Goal: Information Seeking & Learning: Learn about a topic

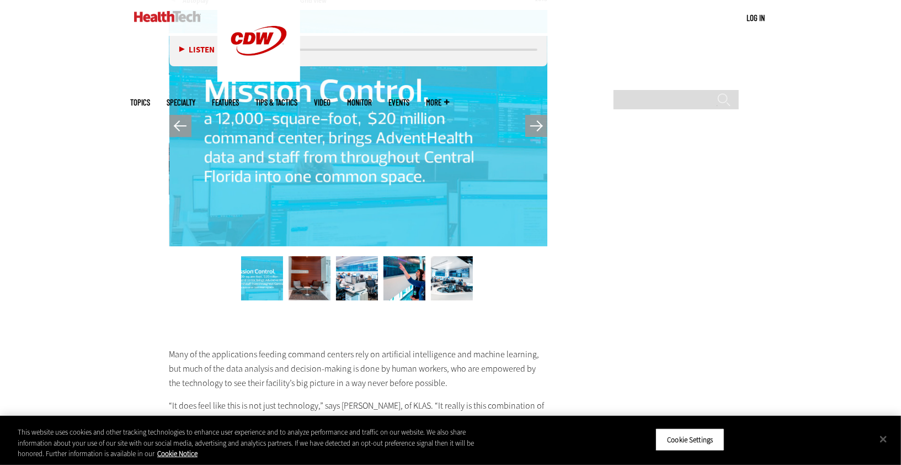
scroll to position [2474, 0]
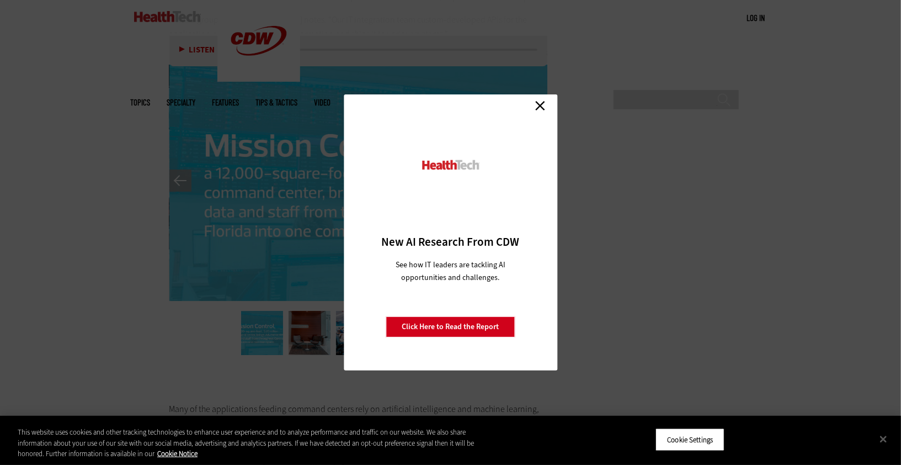
click at [541, 106] on link "Close" at bounding box center [540, 105] width 17 height 17
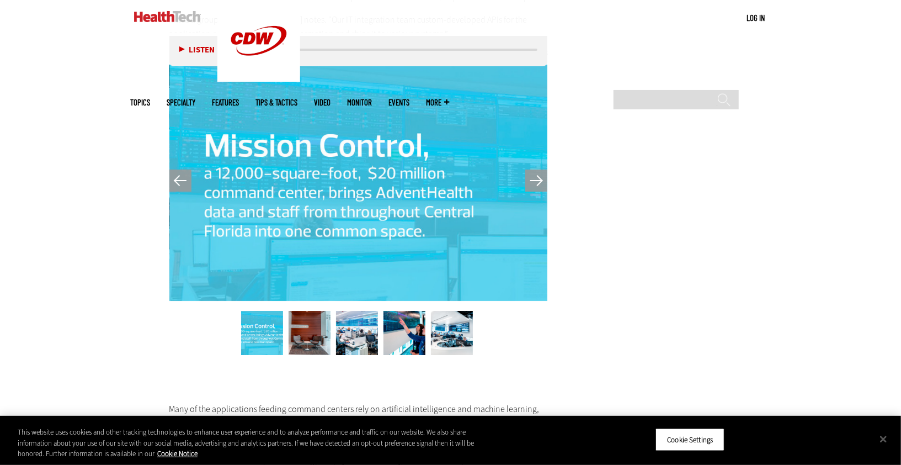
click at [352, 335] on img at bounding box center [357, 333] width 42 height 44
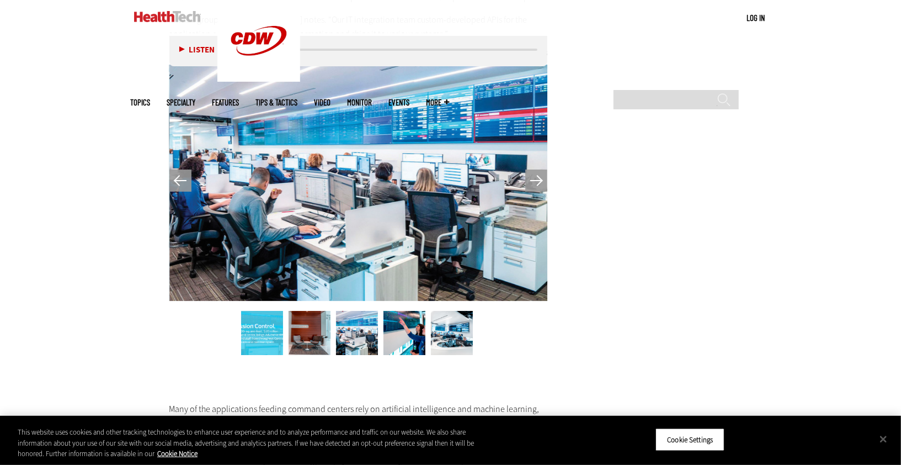
click at [394, 335] on img at bounding box center [405, 333] width 42 height 44
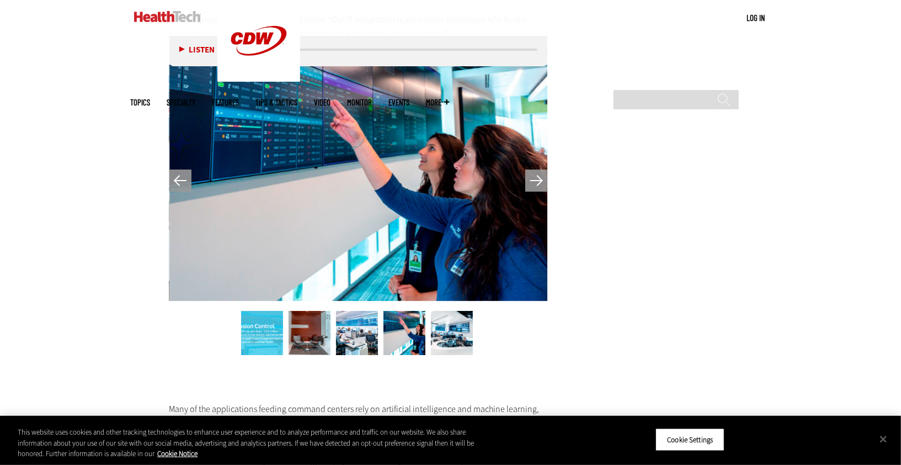
click at [442, 337] on img at bounding box center [452, 333] width 42 height 44
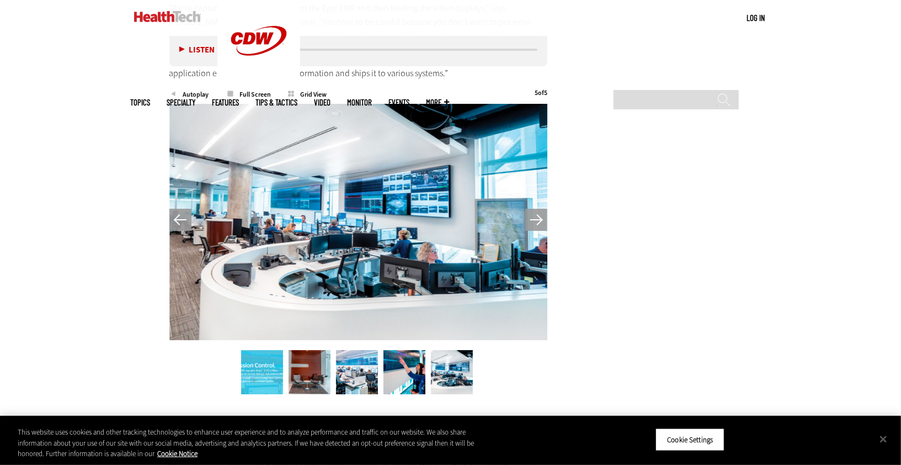
scroll to position [2438, 0]
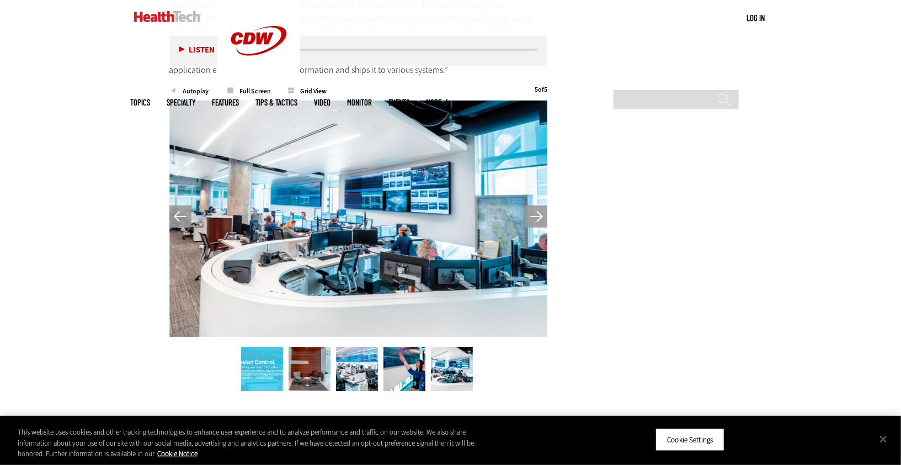
click at [171, 205] on button "Previous" at bounding box center [180, 216] width 22 height 22
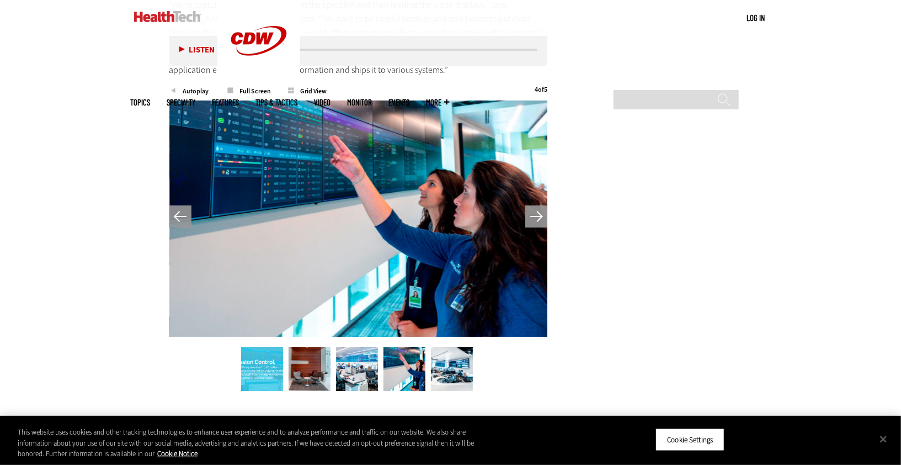
click at [171, 205] on button "Previous" at bounding box center [180, 216] width 22 height 22
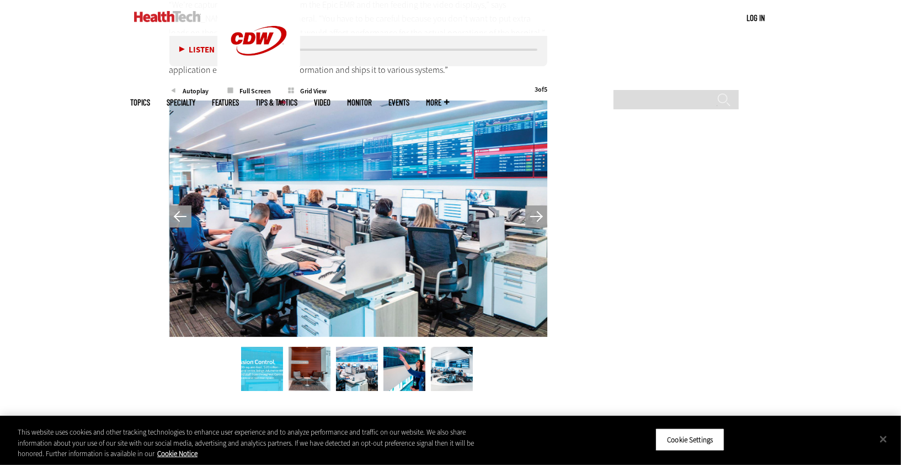
click at [358, 351] on img at bounding box center [357, 369] width 42 height 44
click at [368, 300] on div at bounding box center [358, 218] width 379 height 237
click at [245, 88] on span "Full Screen" at bounding box center [255, 91] width 59 height 7
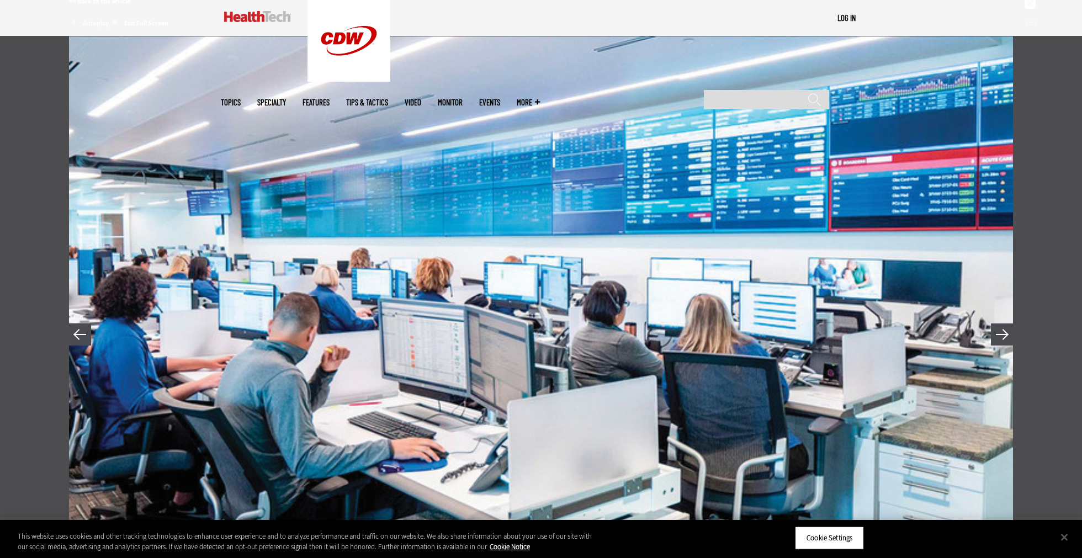
scroll to position [0, 0]
click at [811, 418] on button "Close" at bounding box center [1064, 538] width 24 height 24
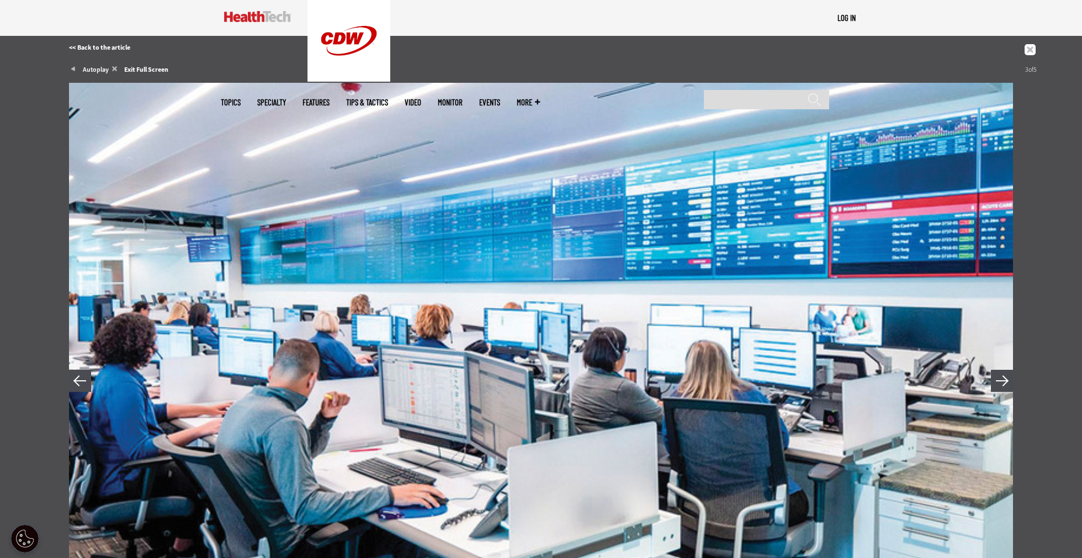
click at [811, 28] on span at bounding box center [1052, 28] width 55 height 0
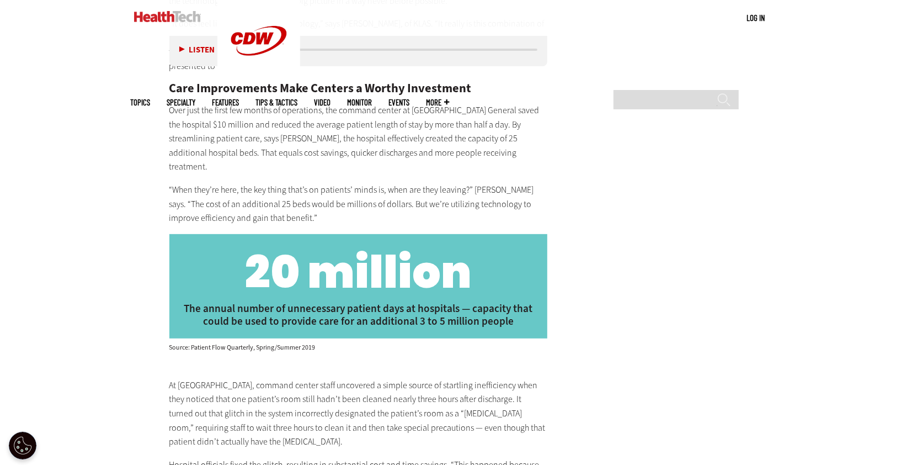
scroll to position [2914, 0]
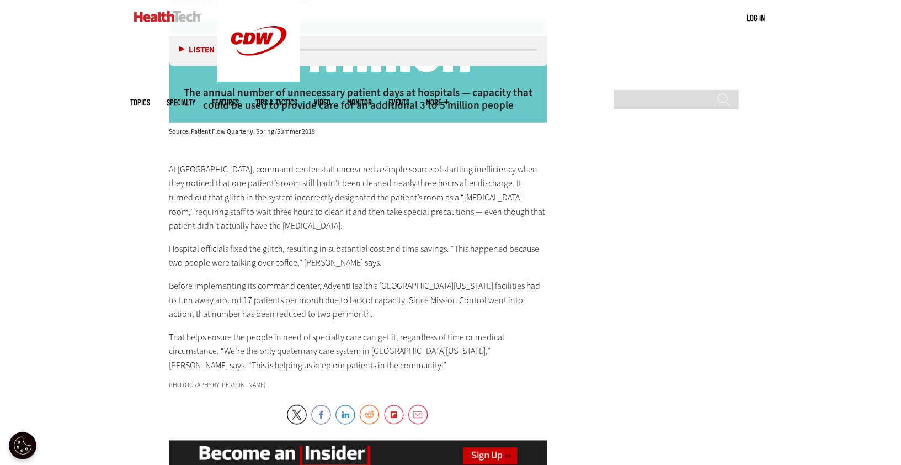
click at [314, 242] on p "Hospital officials fixed the glitch, resulting in substantial cost and time sav…" at bounding box center [358, 256] width 379 height 28
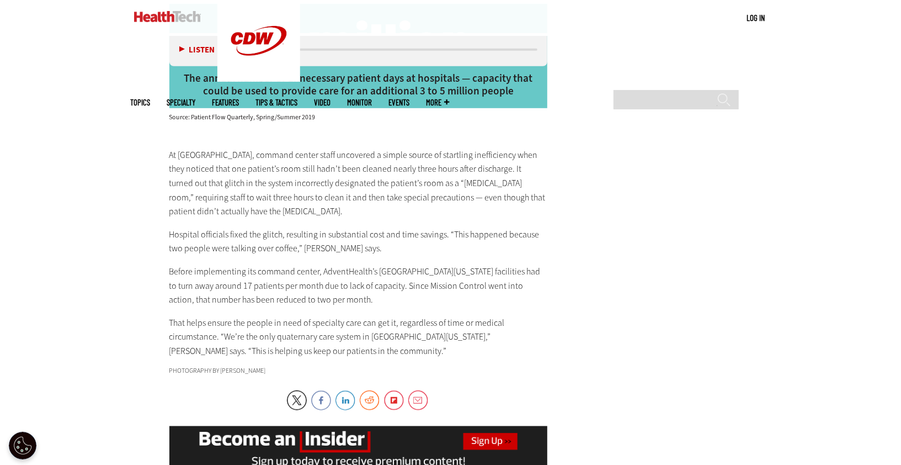
scroll to position [3142, 0]
